Goal: Task Accomplishment & Management: Manage account settings

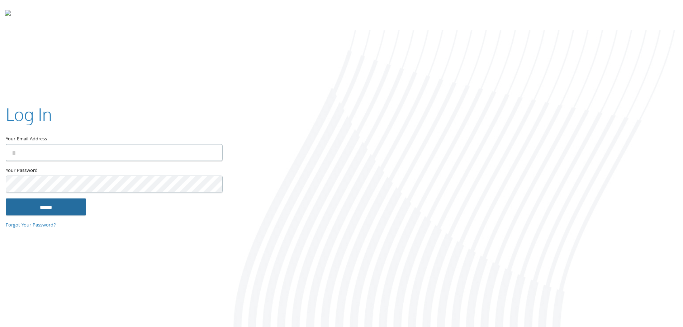
type input "**********"
click at [81, 208] on input "******" at bounding box center [46, 206] width 80 height 17
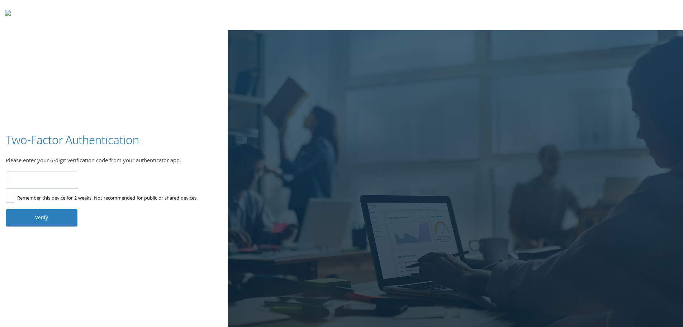
click at [69, 182] on input "number" at bounding box center [42, 179] width 72 height 17
type input "******"
